Goal: Find specific page/section: Find specific page/section

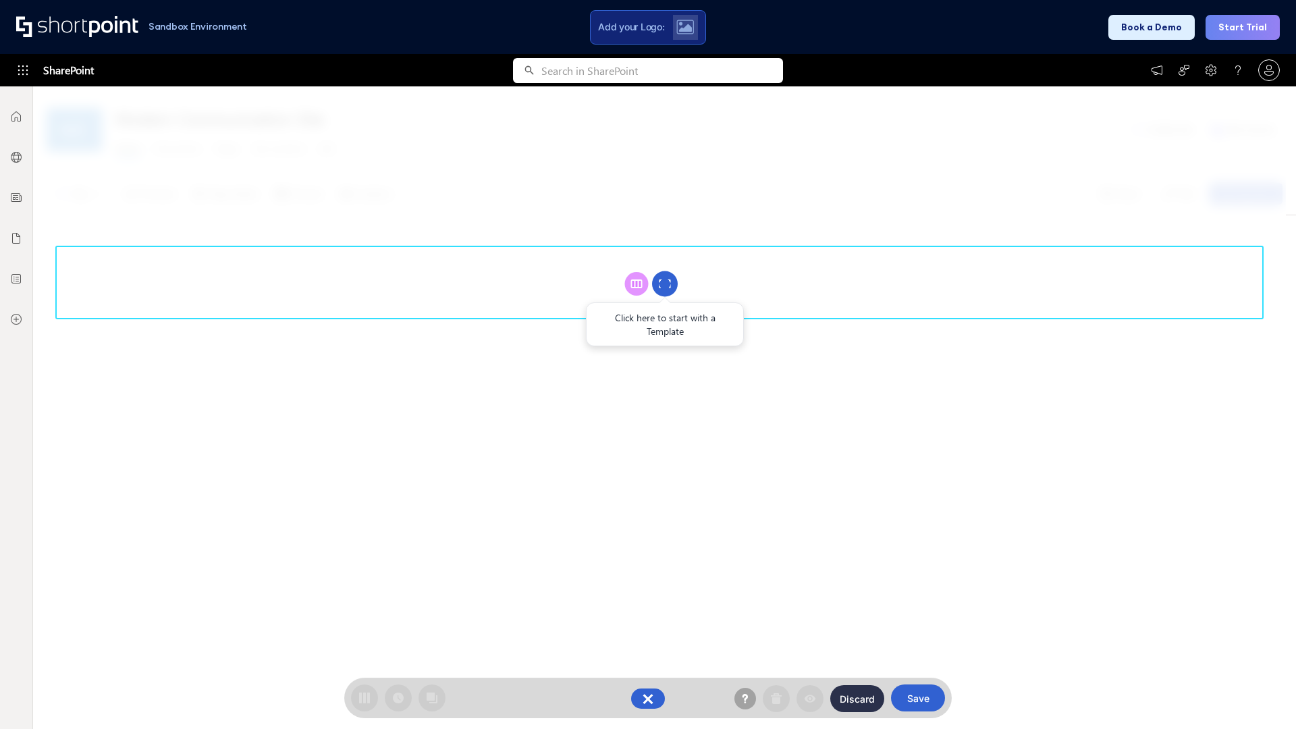
click at [665, 284] on circle at bounding box center [665, 284] width 26 height 26
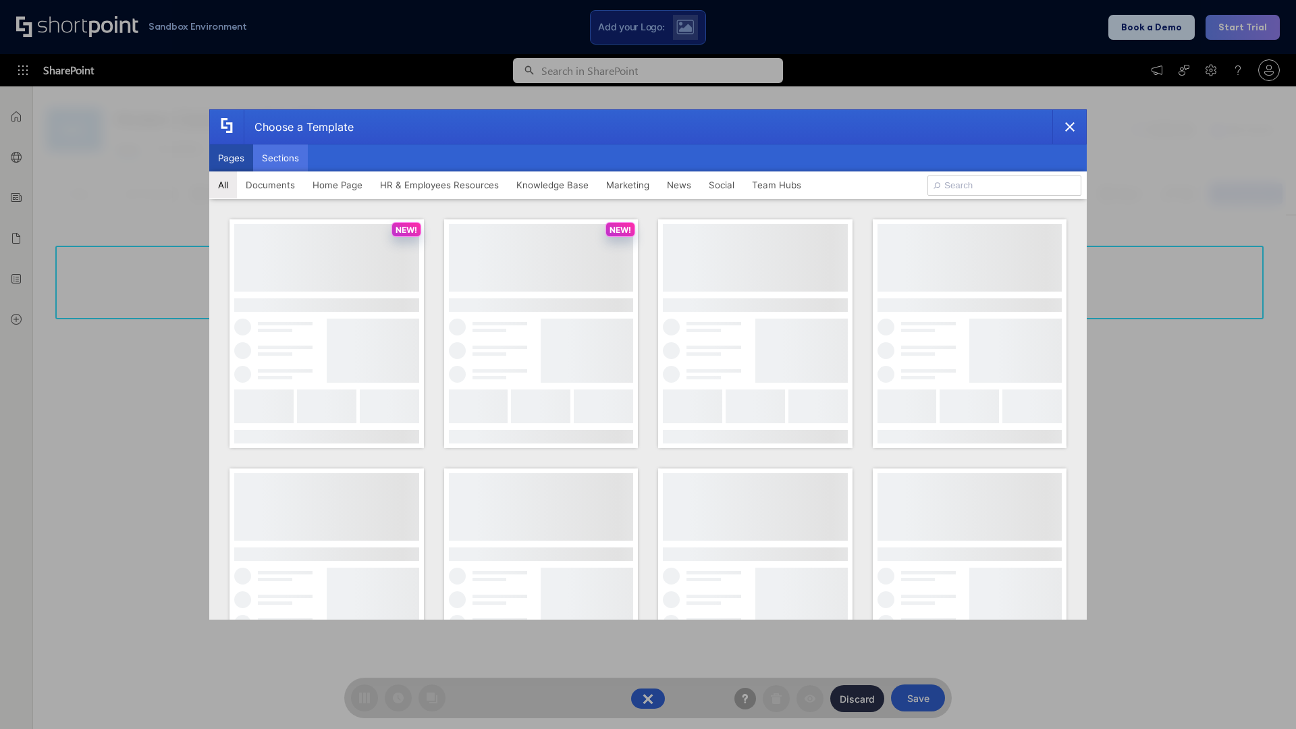
click at [280, 158] on button "Sections" at bounding box center [280, 157] width 55 height 27
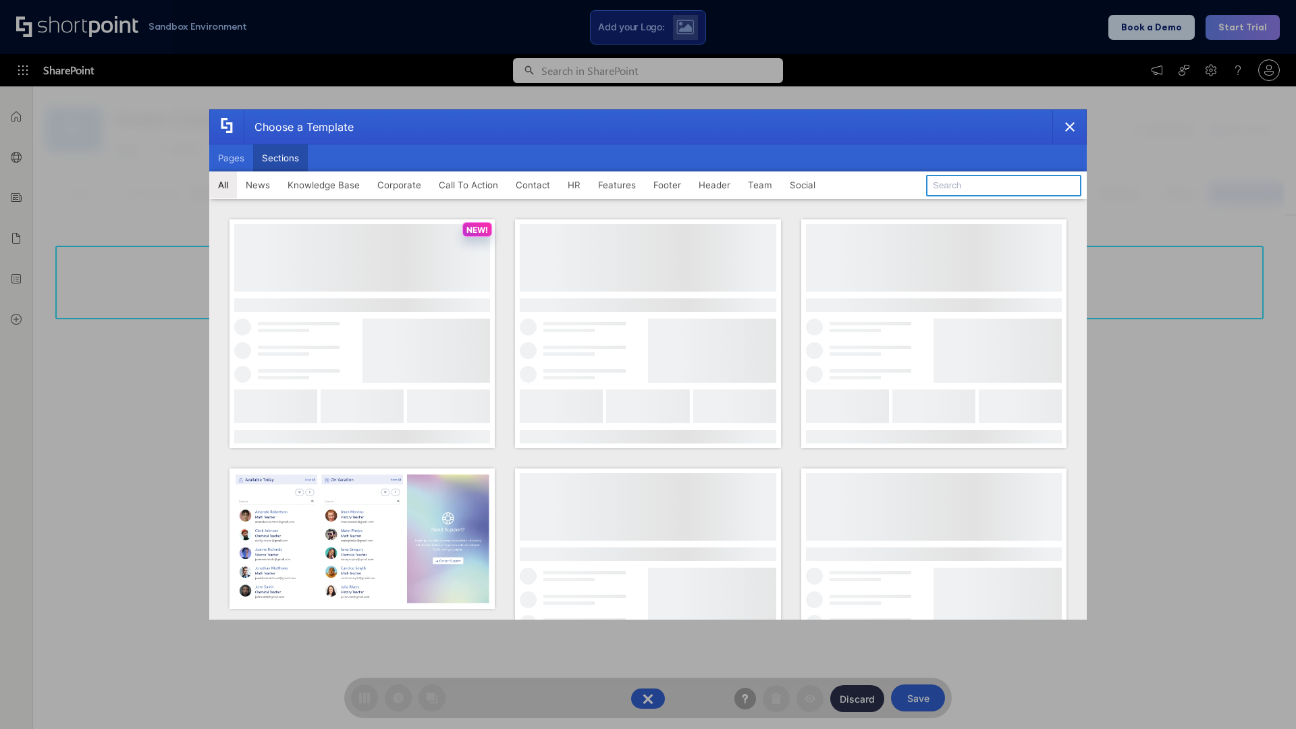
type input "Announcements"
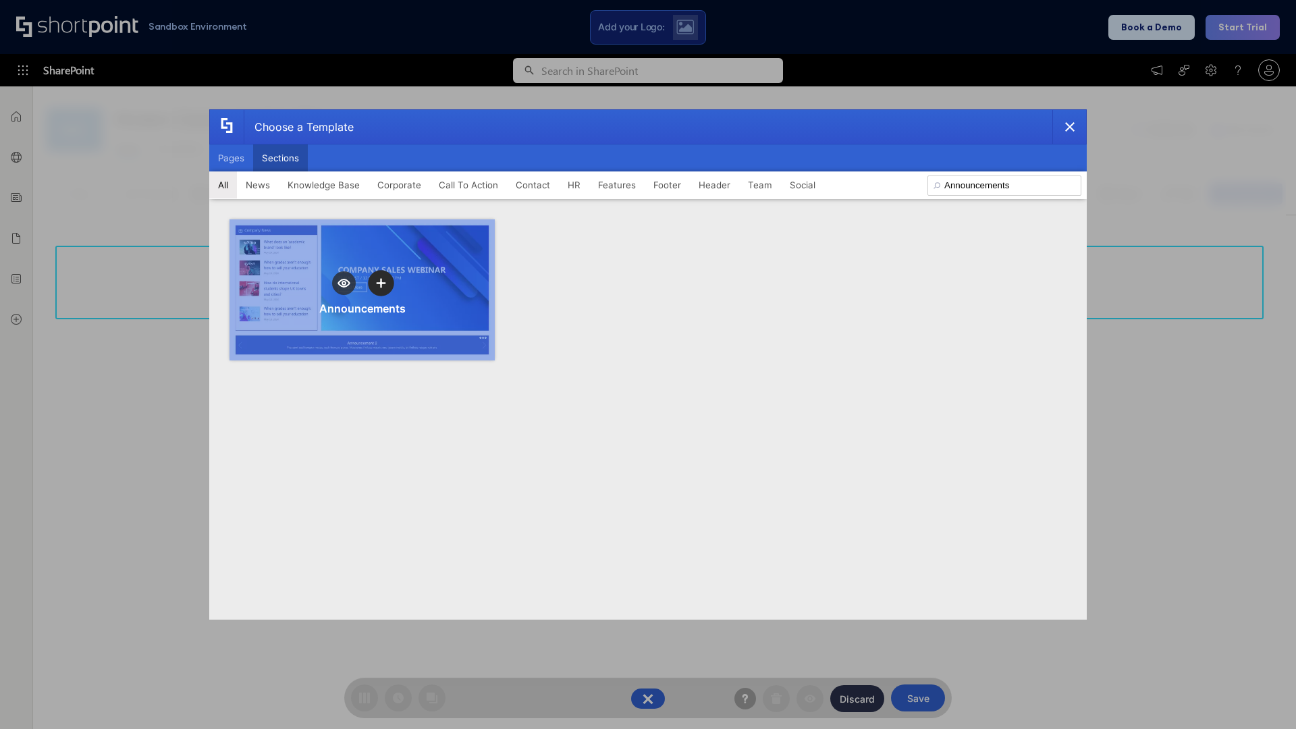
click at [381, 283] on icon "template selector" at bounding box center [380, 282] width 9 height 9
